Goal: Task Accomplishment & Management: Use online tool/utility

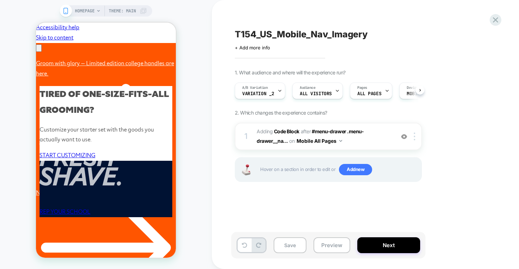
scroll to position [0, 0]
click at [0, 0] on button "Preview" at bounding box center [0, 0] width 0 height 0
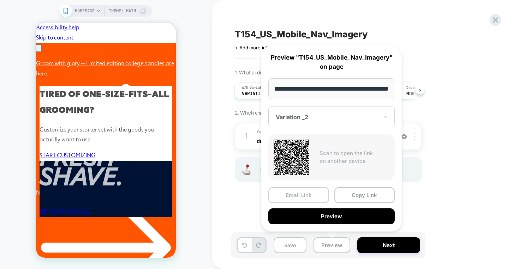
scroll to position [0, 109]
click at [227, 205] on div "T154_US_Mobile_Nav_Imagery Click to edit experience details + Add more info 1. …" at bounding box center [367, 134] width 311 height 269
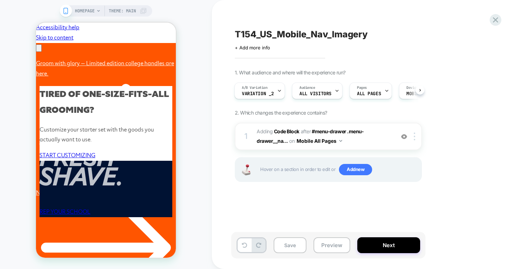
scroll to position [0, 219]
click at [0, 0] on button "Preview" at bounding box center [0, 0] width 0 height 0
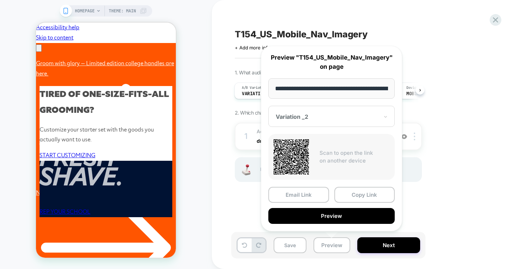
scroll to position [0, 32]
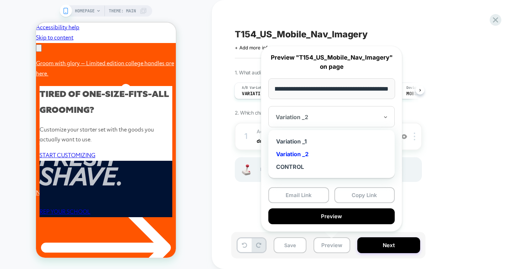
click at [316, 116] on div at bounding box center [327, 117] width 103 height 7
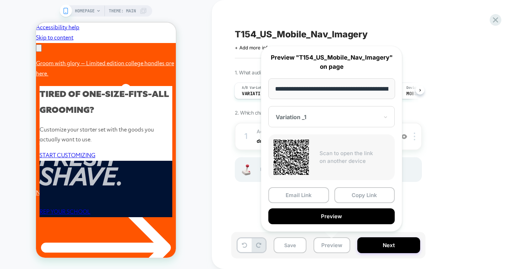
scroll to position [0, 109]
click at [322, 125] on div "Variation _1" at bounding box center [331, 116] width 126 height 21
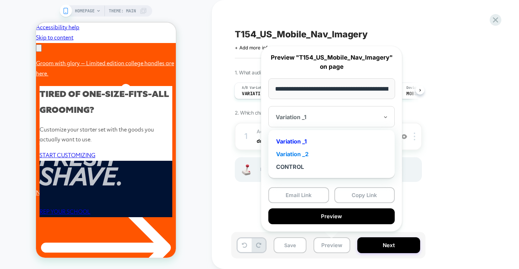
click at [310, 152] on div "Variation _2" at bounding box center [331, 154] width 119 height 13
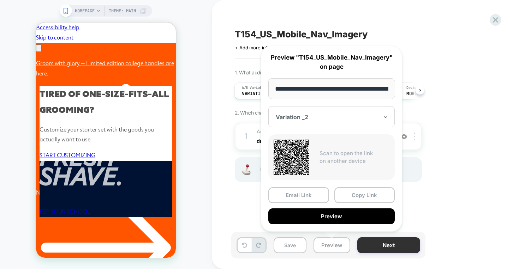
scroll to position [0, 0]
click at [447, 66] on div "T154_US_Mobile_Nav_Imagery Click to edit experience details + Add more info 1. …" at bounding box center [363, 134] width 265 height 255
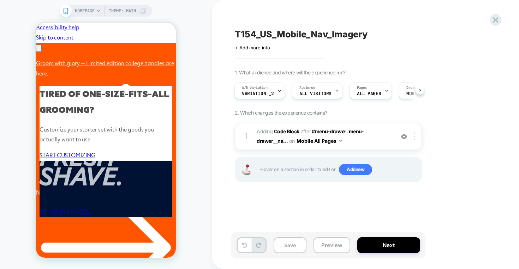
scroll to position [0, 109]
drag, startPoint x: 368, startPoint y: 35, endPoint x: 241, endPoint y: 34, distance: 126.8
click at [241, 34] on div "T154_US_Mobile_Nav_Imagery" at bounding box center [364, 34] width 258 height 11
click at [0, 0] on icon at bounding box center [0, 0] width 0 height 0
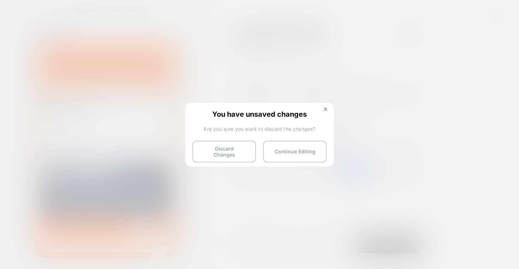
scroll to position [0, 219]
click at [220, 153] on button "Discard Changes" at bounding box center [224, 152] width 64 height 22
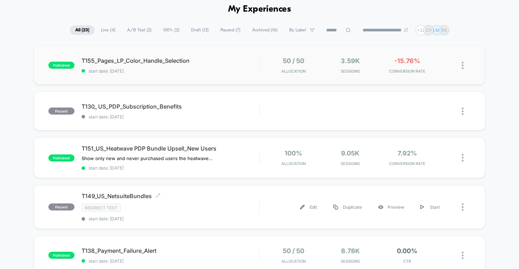
scroll to position [37, 0]
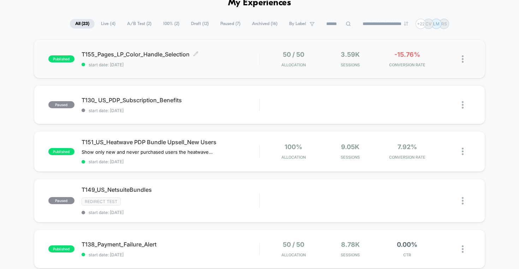
click at [147, 57] on span "T155_Pages_LP_Color_Handle_Selection Click to edit experience details" at bounding box center [171, 54] width 178 height 7
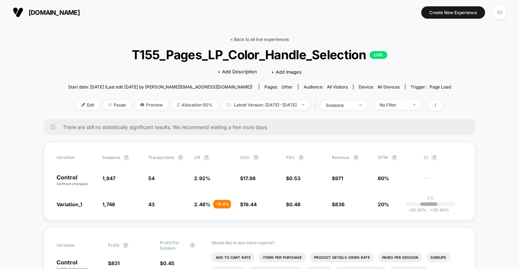
click at [255, 40] on link "< Back to all live experiences" at bounding box center [259, 39] width 59 height 5
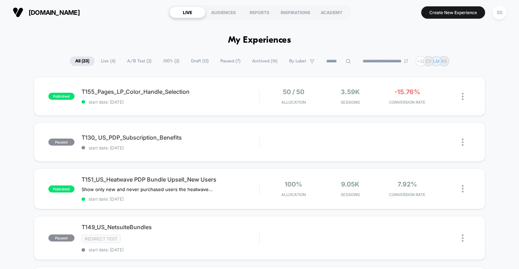
click at [197, 60] on span "Draft ( 12 )" at bounding box center [200, 62] width 28 height 10
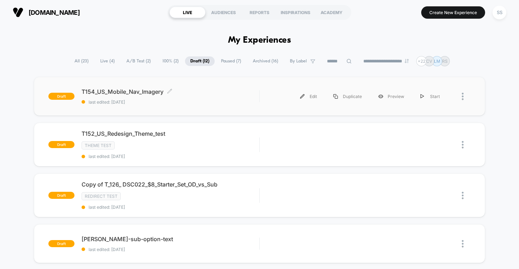
click at [150, 92] on span "T154_US_Mobile_Nav_Imagery Click to edit experience details" at bounding box center [171, 91] width 178 height 7
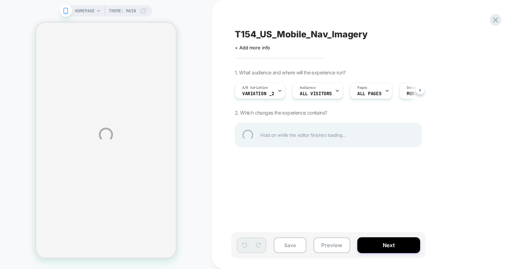
click at [261, 35] on div "T154_US_Mobile_Nav_Imagery" at bounding box center [364, 34] width 258 height 11
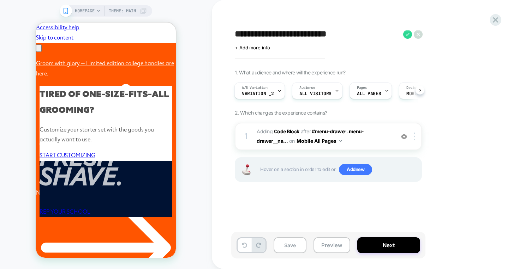
scroll to position [0, 109]
click at [332, 242] on button "Preview" at bounding box center [332, 246] width 37 height 16
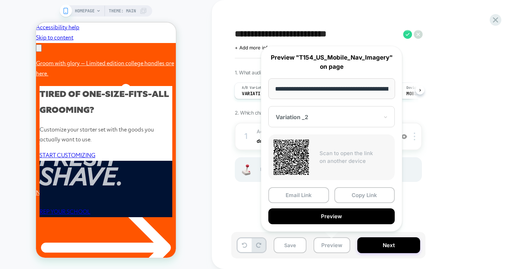
click at [319, 89] on input "**********" at bounding box center [331, 88] width 127 height 21
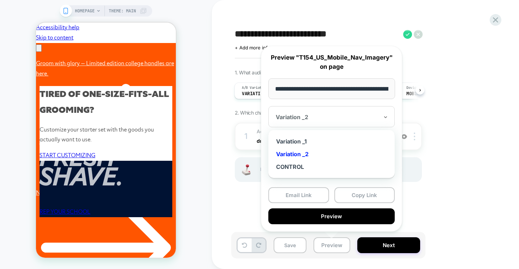
click at [348, 113] on div "Variation _2" at bounding box center [327, 117] width 105 height 8
click at [316, 141] on div "Variation _1" at bounding box center [331, 141] width 119 height 13
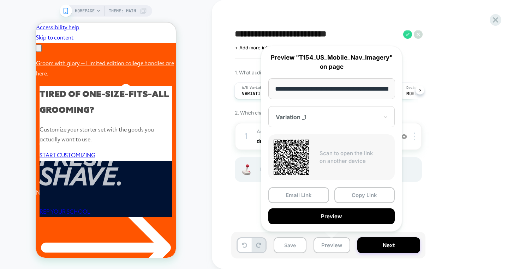
click at [328, 88] on input "**********" at bounding box center [331, 88] width 127 height 21
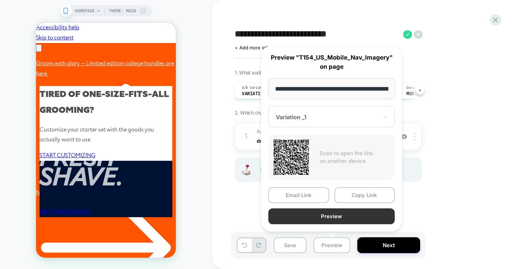
scroll to position [0, 219]
click at [337, 214] on button "Preview" at bounding box center [331, 217] width 126 height 16
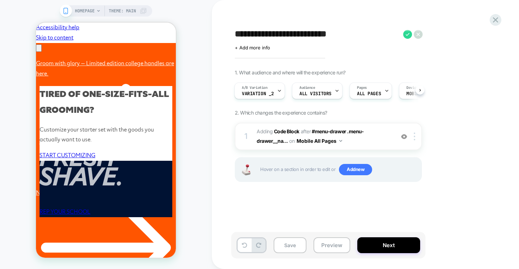
scroll to position [0, 0]
